Goal: Task Accomplishment & Management: Manage account settings

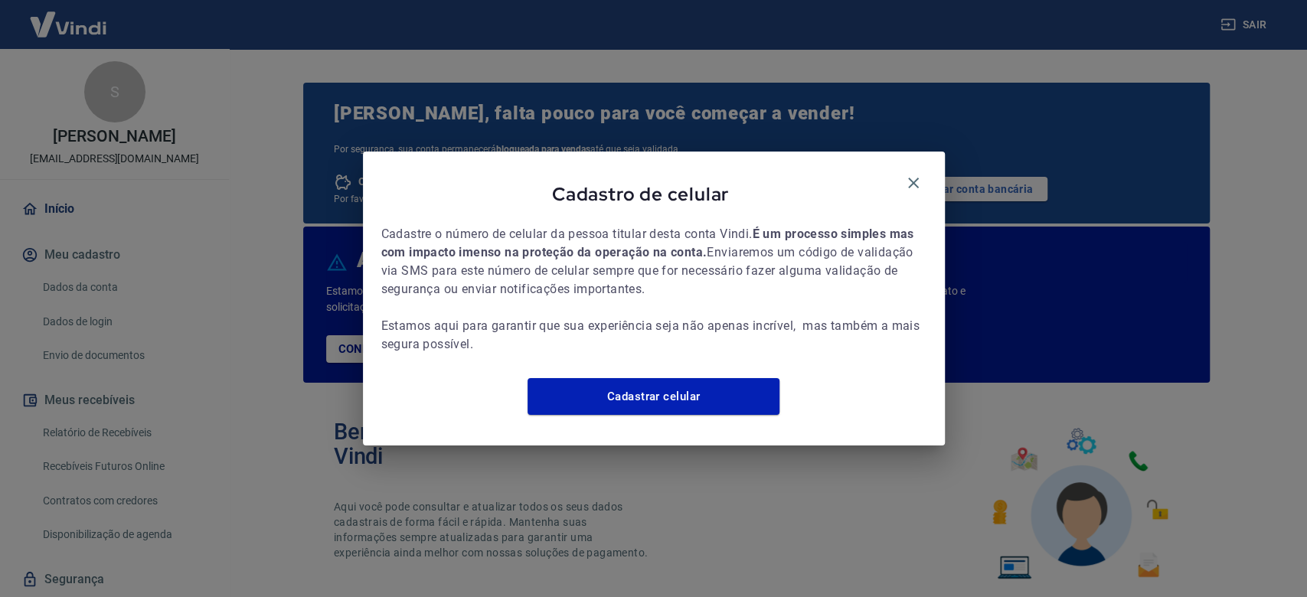
click at [914, 178] on icon "button" at bounding box center [913, 183] width 11 height 11
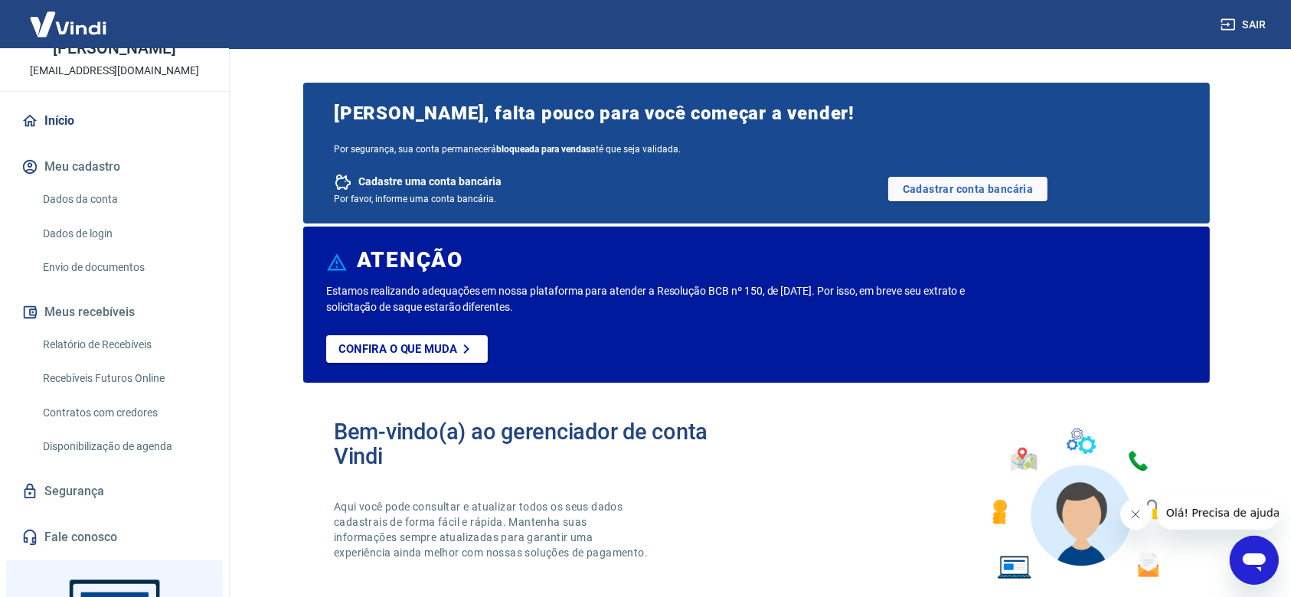
scroll to position [204, 0]
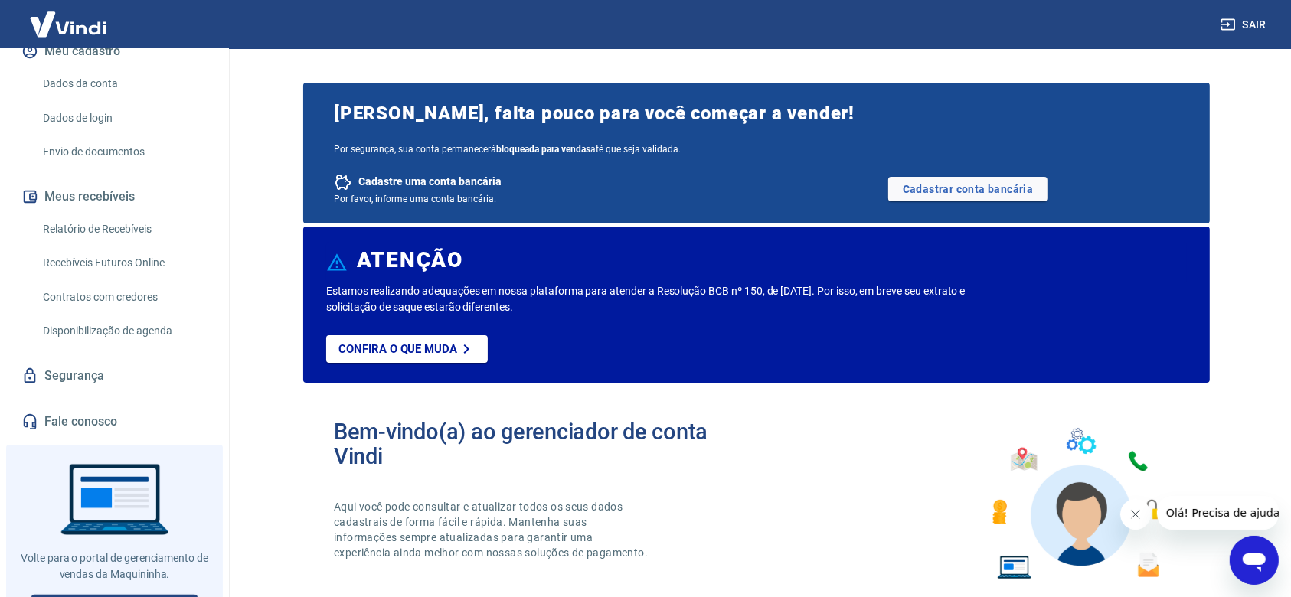
click at [104, 242] on link "Relatório de Recebíveis" at bounding box center [124, 229] width 174 height 31
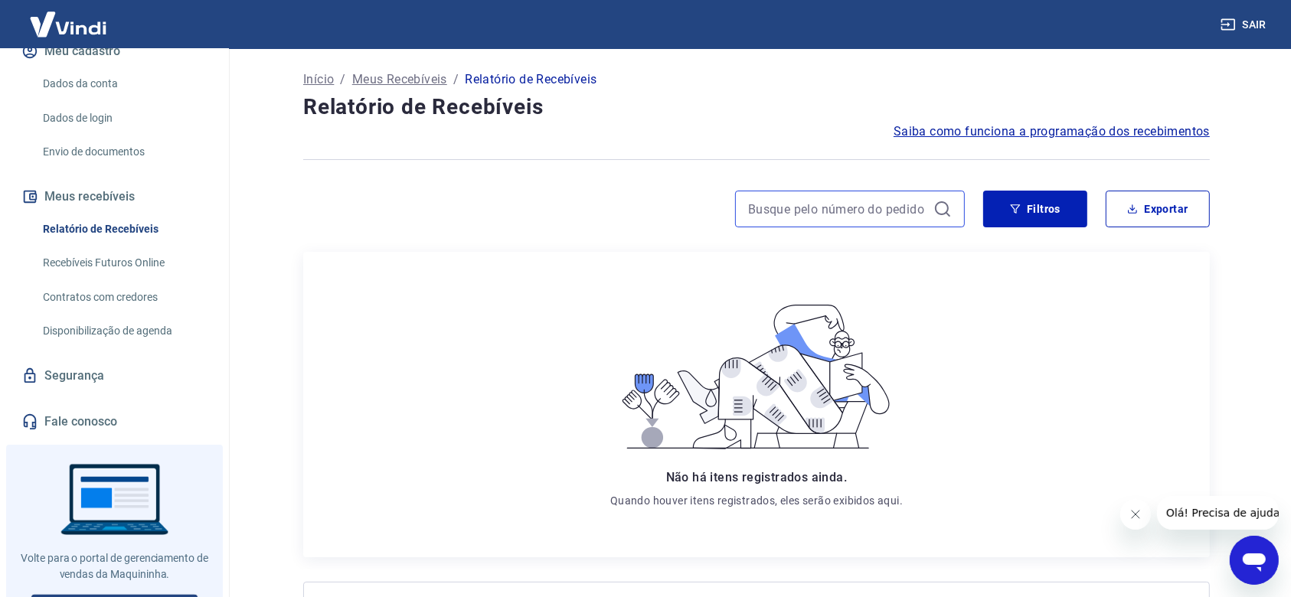
click at [875, 207] on input at bounding box center [837, 209] width 179 height 23
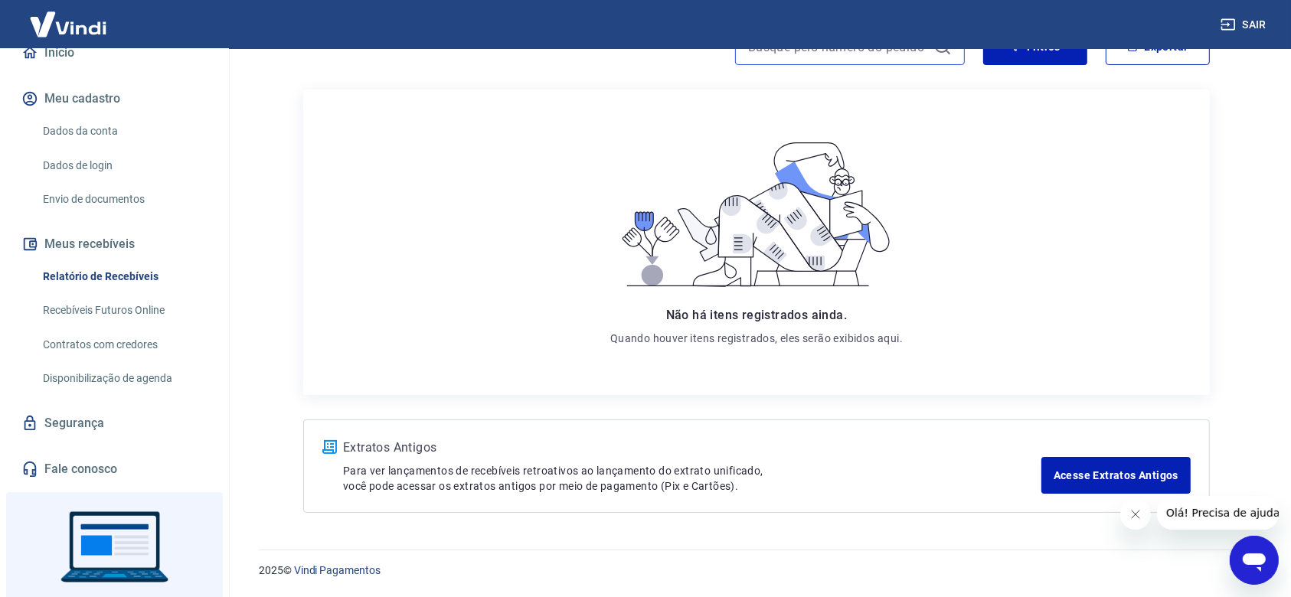
scroll to position [40, 0]
